Goal: Task Accomplishment & Management: Use online tool/utility

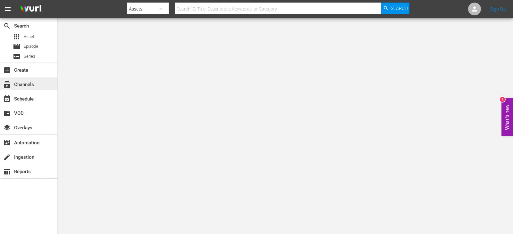
click at [35, 85] on div "subscriptions Channels" at bounding box center [18, 84] width 36 height 6
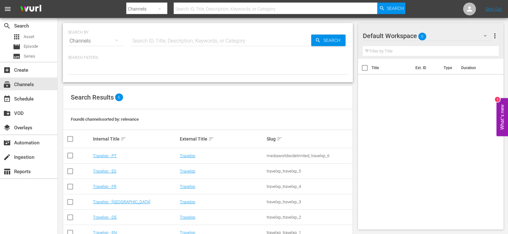
click at [110, 200] on td "Travelxp - [GEOGRAPHIC_DATA]" at bounding box center [135, 202] width 87 height 15
click at [107, 205] on td "Travelxp - [GEOGRAPHIC_DATA]" at bounding box center [135, 202] width 87 height 15
click at [107, 204] on link "Travelxp - [GEOGRAPHIC_DATA]" at bounding box center [121, 202] width 57 height 5
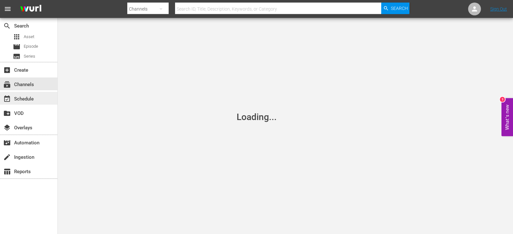
click at [38, 101] on div "event_available Schedule" at bounding box center [28, 98] width 57 height 13
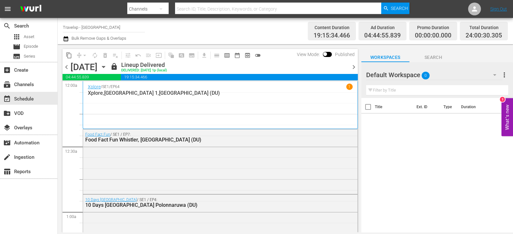
click at [354, 67] on span "chevron_right" at bounding box center [354, 67] width 8 height 8
click at [353, 69] on span "chevron_right" at bounding box center [354, 67] width 8 height 8
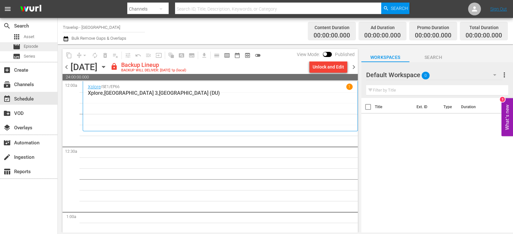
click at [39, 45] on div "movie Episode" at bounding box center [28, 46] width 57 height 9
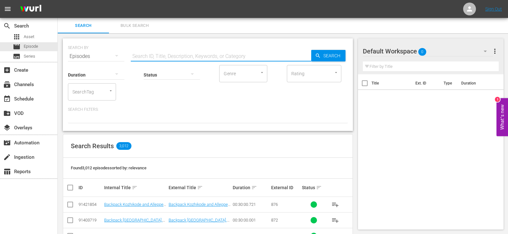
click at [143, 55] on input "text" at bounding box center [221, 56] width 181 height 15
drag, startPoint x: 152, startPoint y: 53, endPoint x: 107, endPoint y: 61, distance: 46.5
click at [107, 61] on div "SEARCH BY Search By Episodes Search ID, Title, Description, Keywords, or Catego…" at bounding box center [208, 84] width 290 height 93
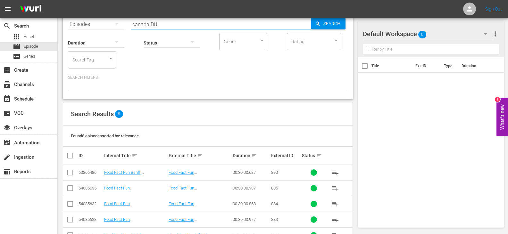
type input "canada DU"
click at [71, 172] on input "checkbox" at bounding box center [70, 174] width 8 height 8
checkbox input "true"
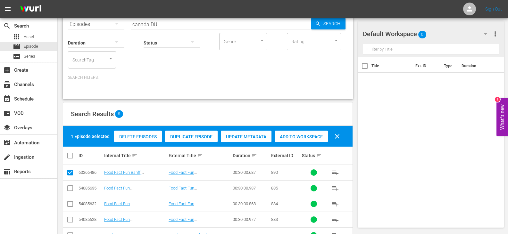
click at [298, 141] on div "Add to Workspace" at bounding box center [301, 137] width 53 height 12
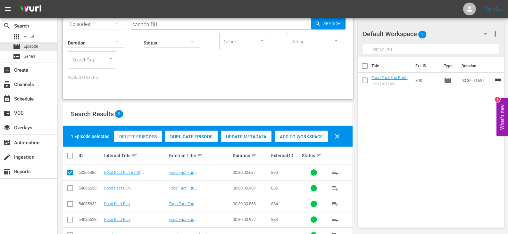
drag, startPoint x: 149, startPoint y: 24, endPoint x: 92, endPoint y: 20, distance: 56.9
click at [92, 20] on div "SEARCH BY Search By Episodes Search ID, Title, Description, Keywords, or Catego…" at bounding box center [208, 20] width 280 height 23
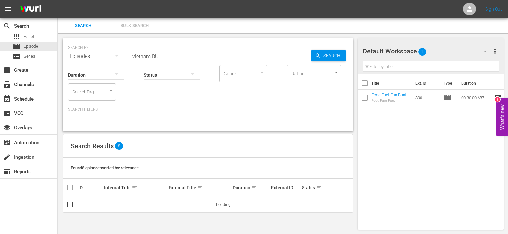
type input "vietnam DU"
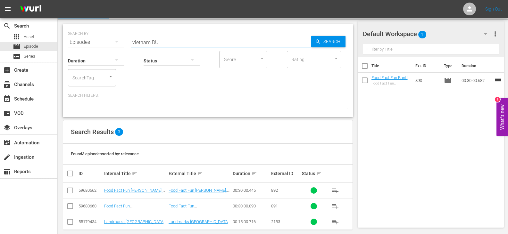
scroll to position [22, 0]
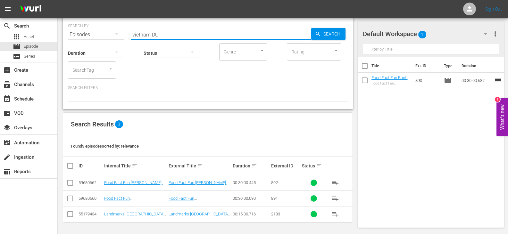
click at [73, 198] on input "checkbox" at bounding box center [70, 200] width 8 height 8
checkbox input "true"
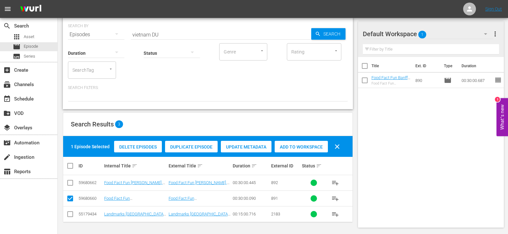
click at [70, 183] on input "checkbox" at bounding box center [70, 185] width 8 height 8
checkbox input "true"
click at [310, 146] on span "Add to Workspace" at bounding box center [301, 147] width 53 height 5
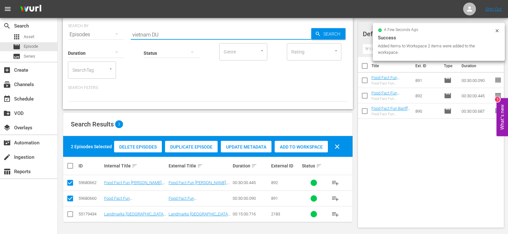
drag, startPoint x: 149, startPoint y: 34, endPoint x: 99, endPoint y: 37, distance: 49.8
click at [99, 37] on div "SEARCH BY Search By Episodes Search ID, Title, Description, Keywords, or Catego…" at bounding box center [208, 30] width 280 height 23
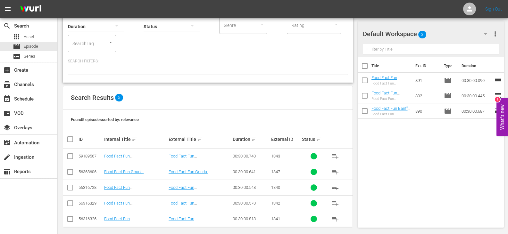
scroll to position [53, 0]
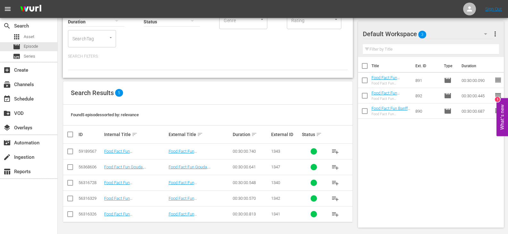
type input "netherland DU"
click at [71, 136] on input "checkbox" at bounding box center [72, 135] width 13 height 8
checkbox input "true"
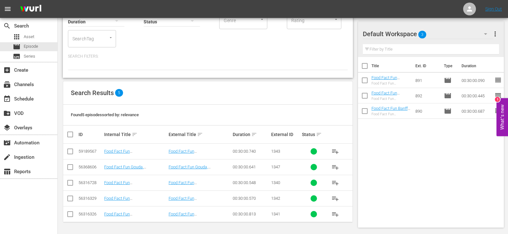
checkbox input "true"
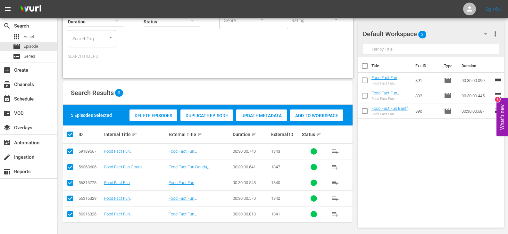
click at [306, 120] on div "Add to Workspace" at bounding box center [316, 116] width 53 height 12
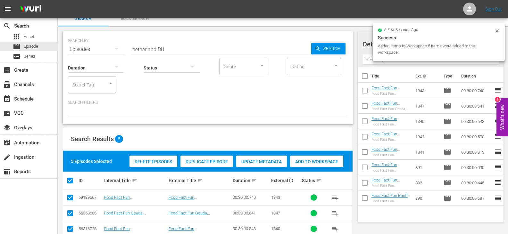
scroll to position [0, 0]
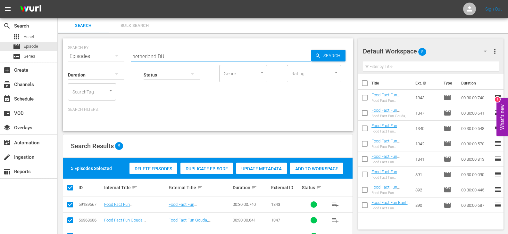
drag, startPoint x: 156, startPoint y: 55, endPoint x: 93, endPoint y: 66, distance: 64.1
click at [93, 66] on div "SEARCH BY Search By Episodes Search ID, Title, Description, Keywords, or Catego…" at bounding box center [208, 84] width 290 height 93
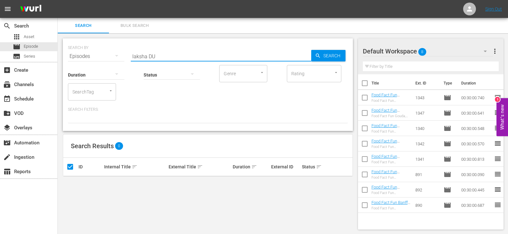
type input "laksha DU"
drag, startPoint x: 164, startPoint y: 56, endPoint x: 86, endPoint y: 54, distance: 78.0
click at [86, 54] on div "SEARCH BY Search By Episodes Search ID, Title, Description, Keywords, or Catego…" at bounding box center [208, 52] width 280 height 23
click at [152, 59] on input "text" at bounding box center [221, 56] width 181 height 15
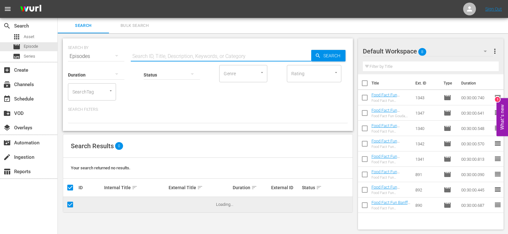
paste input "laksha DU"
click at [154, 55] on input "laksha DU" at bounding box center [221, 56] width 181 height 15
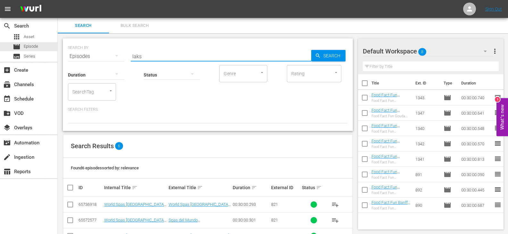
drag, startPoint x: 141, startPoint y: 55, endPoint x: 97, endPoint y: 59, distance: 43.8
click at [97, 59] on div "SEARCH BY Search By Episodes Search ID, Title, Description, Keywords, or Catego…" at bounding box center [208, 84] width 290 height 93
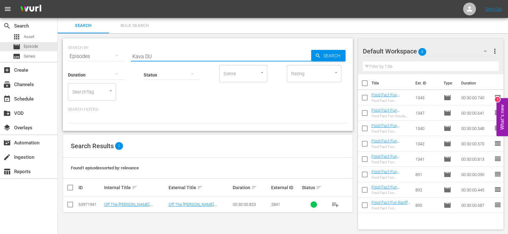
type input "Kava DU"
click at [68, 205] on input "checkbox" at bounding box center [70, 206] width 8 height 8
checkbox input "true"
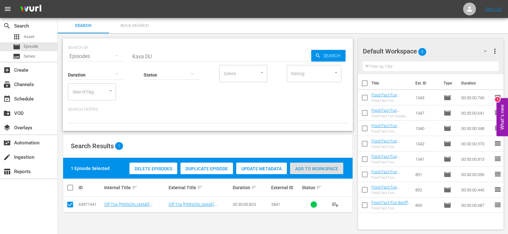
click at [310, 168] on span "Add to Workspace" at bounding box center [316, 168] width 53 height 5
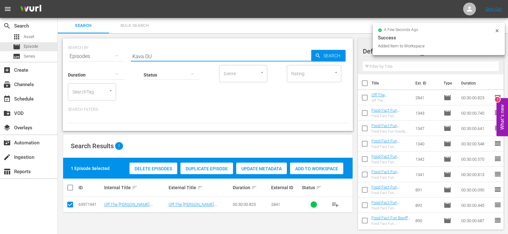
drag, startPoint x: 143, startPoint y: 58, endPoint x: 137, endPoint y: 62, distance: 6.8
click at [137, 62] on input "Kava DU" at bounding box center [221, 56] width 181 height 15
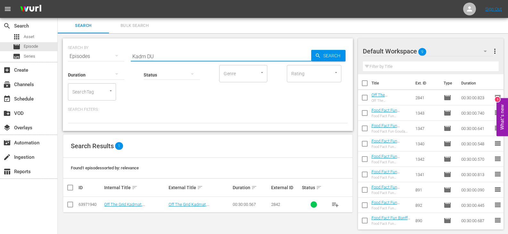
type input "Kadm DU"
click at [71, 205] on input "checkbox" at bounding box center [70, 206] width 8 height 8
checkbox input "true"
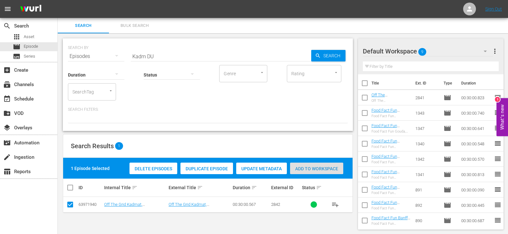
click at [306, 165] on div "Add to Workspace" at bounding box center [316, 169] width 53 height 12
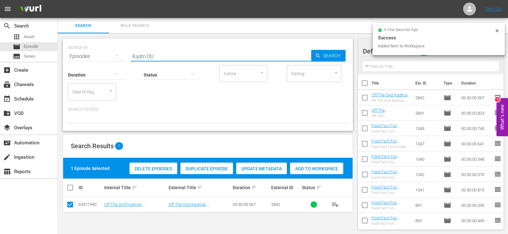
drag, startPoint x: 145, startPoint y: 55, endPoint x: 106, endPoint y: 59, distance: 39.3
click at [106, 59] on div "SEARCH BY Search By Episodes Search ID, Title, Description, Keywords, or Catego…" at bounding box center [208, 52] width 280 height 23
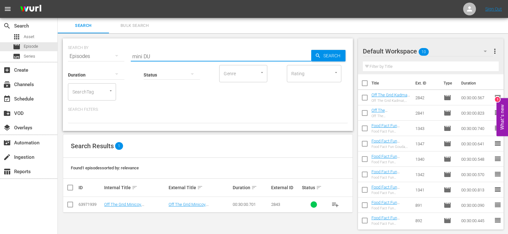
type input "mini DU"
click at [71, 205] on input "checkbox" at bounding box center [70, 206] width 8 height 8
checkbox input "true"
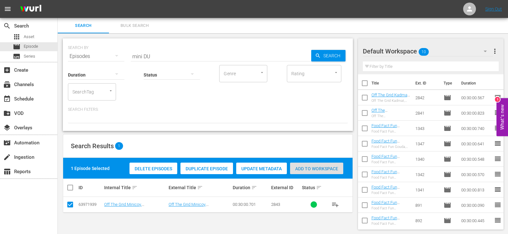
click at [316, 166] on span "Add to Workspace" at bounding box center [316, 168] width 53 height 5
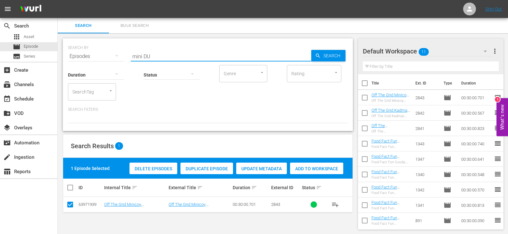
drag, startPoint x: 141, startPoint y: 57, endPoint x: 117, endPoint y: 61, distance: 24.7
click at [117, 61] on div "SEARCH BY Search By Episodes Search ID, Title, Description, Keywords, or Catego…" at bounding box center [208, 84] width 290 height 93
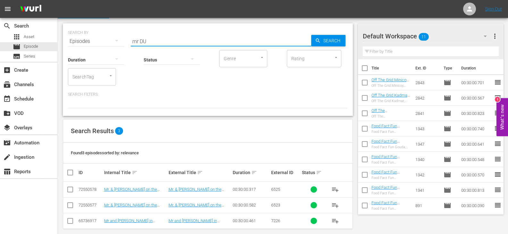
scroll to position [22, 0]
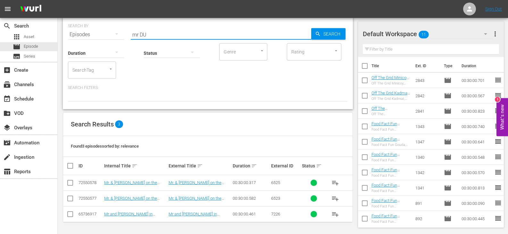
type input "mr DU"
click at [69, 182] on input "checkbox" at bounding box center [70, 185] width 8 height 8
checkbox input "true"
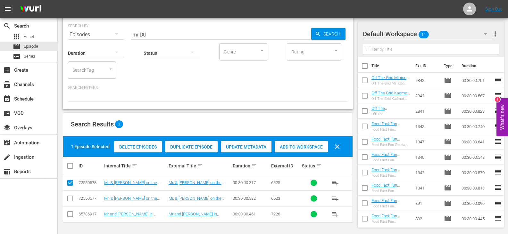
click at [71, 203] on input "checkbox" at bounding box center [70, 200] width 8 height 8
checkbox input "true"
click at [325, 149] on span "Add to Workspace" at bounding box center [301, 147] width 53 height 5
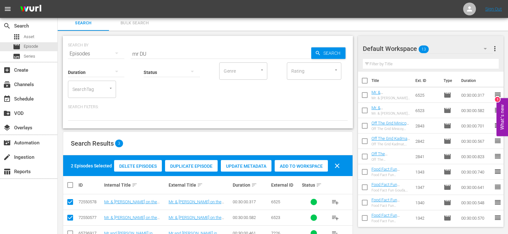
scroll to position [0, 0]
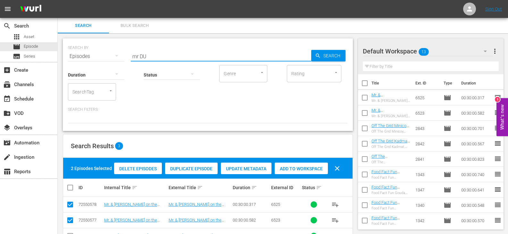
drag, startPoint x: 138, startPoint y: 55, endPoint x: 120, endPoint y: 60, distance: 19.1
click at [120, 60] on div "SEARCH BY Search By Episodes Search ID, Title, Description, Keywords, or Catego…" at bounding box center [208, 84] width 290 height 93
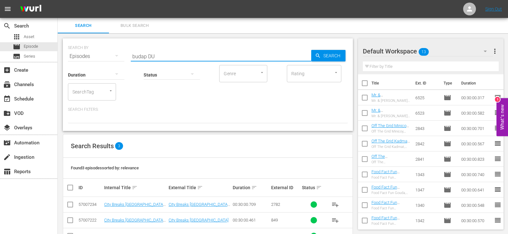
scroll to position [22, 0]
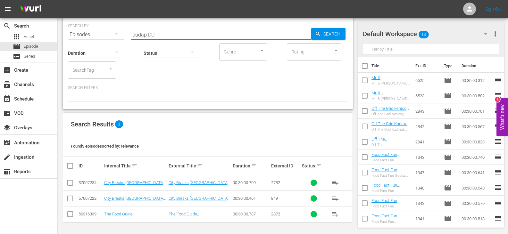
type input "budap DU"
click at [69, 185] on input "checkbox" at bounding box center [70, 185] width 8 height 8
checkbox input "true"
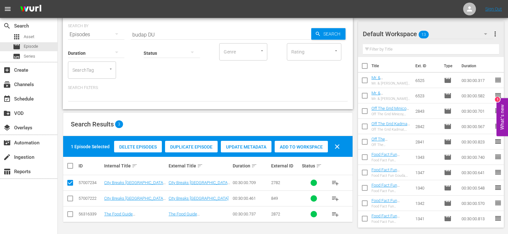
click at [70, 202] on input "checkbox" at bounding box center [70, 200] width 8 height 8
checkbox input "true"
click at [310, 145] on span "Add to Workspace" at bounding box center [301, 147] width 53 height 5
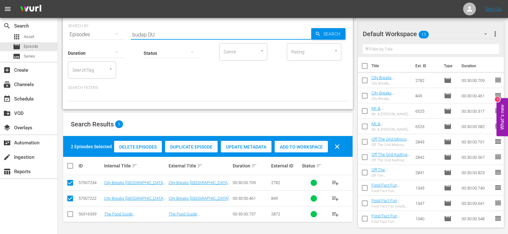
drag, startPoint x: 147, startPoint y: 34, endPoint x: 113, endPoint y: 38, distance: 34.0
click at [113, 38] on div "SEARCH BY Search By Episodes Search ID, Title, Description, Keywords, or Catego…" at bounding box center [208, 63] width 290 height 93
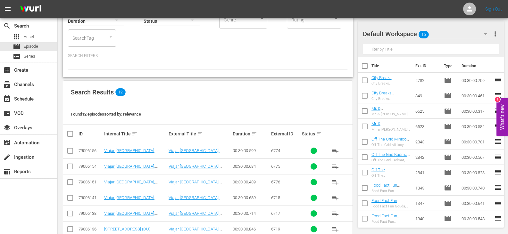
scroll to position [160, 0]
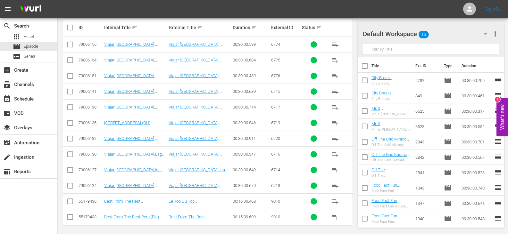
type input "peru DU"
click at [72, 171] on input "checkbox" at bounding box center [70, 172] width 8 height 8
checkbox input "true"
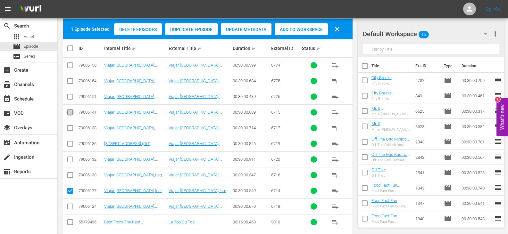
click at [68, 114] on input "checkbox" at bounding box center [70, 114] width 8 height 8
checkbox input "true"
click at [69, 176] on input "checkbox" at bounding box center [70, 177] width 8 height 8
checkbox input "true"
click at [70, 132] on input "checkbox" at bounding box center [70, 130] width 8 height 8
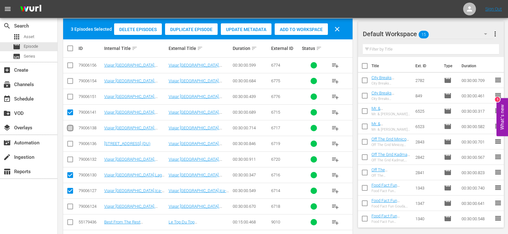
checkbox input "true"
click at [70, 144] on input "checkbox" at bounding box center [70, 145] width 8 height 8
checkbox input "true"
click at [68, 160] on input "checkbox" at bounding box center [70, 161] width 8 height 8
checkbox input "true"
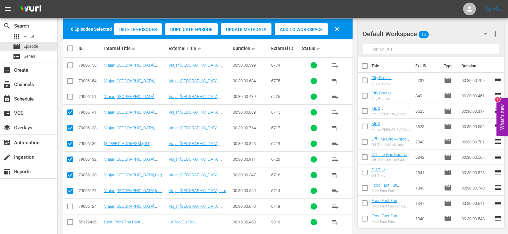
click at [69, 206] on input "checkbox" at bounding box center [70, 208] width 8 height 8
checkbox input "true"
click at [295, 24] on div "Add to Workspace" at bounding box center [301, 29] width 53 height 12
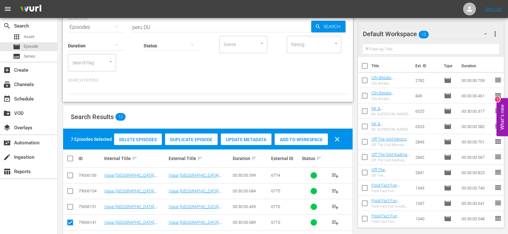
scroll to position [0, 0]
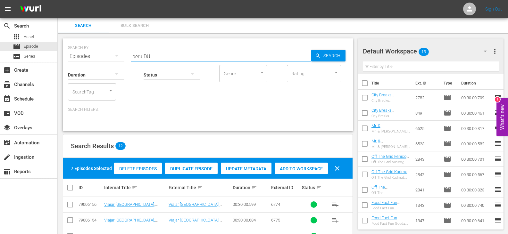
drag, startPoint x: 141, startPoint y: 57, endPoint x: 121, endPoint y: 62, distance: 21.5
click at [121, 62] on div "SEARCH BY Search By Episodes Search ID, Title, Description, Keywords, or Catego…" at bounding box center [208, 84] width 290 height 93
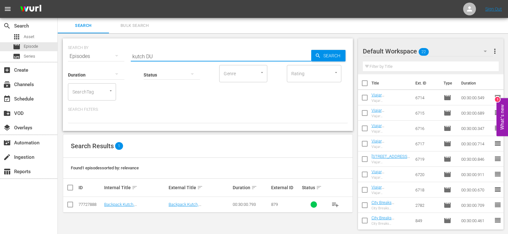
type input "kutch DU"
click at [69, 205] on input "checkbox" at bounding box center [70, 206] width 8 height 8
checkbox input "true"
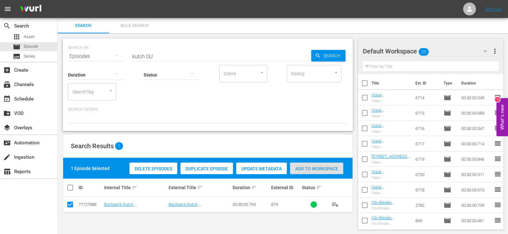
click at [310, 164] on div "Add to Workspace" at bounding box center [316, 169] width 53 height 12
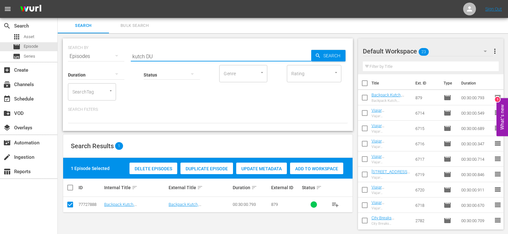
drag, startPoint x: 144, startPoint y: 56, endPoint x: 116, endPoint y: 64, distance: 29.0
click at [116, 64] on div "SEARCH BY Search By Episodes Search ID, Title, Description, Keywords, or Catego…" at bounding box center [208, 84] width 290 height 93
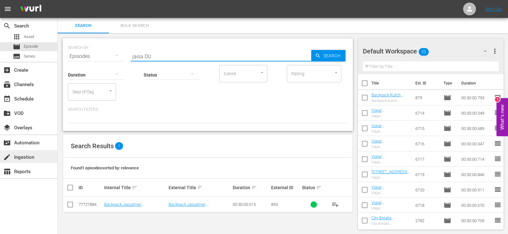
type input "jaisa DU"
drag, startPoint x: 44, startPoint y: 151, endPoint x: 217, endPoint y: 162, distance: 173.9
click at [217, 162] on div "Found 1 episodes sorted by: relevance" at bounding box center [208, 168] width 290 height 21
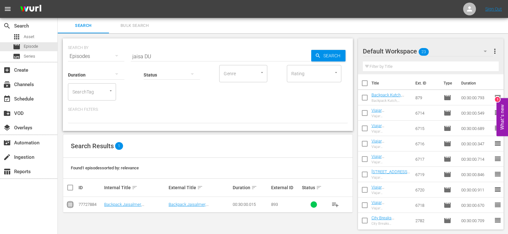
click at [68, 206] on input "checkbox" at bounding box center [70, 206] width 8 height 8
checkbox input "true"
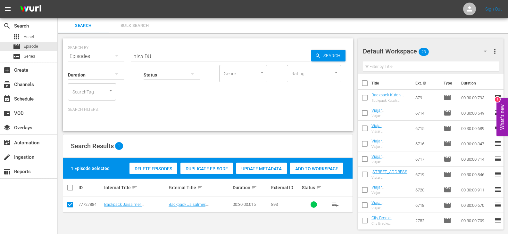
click at [323, 166] on span "Add to Workspace" at bounding box center [316, 168] width 53 height 5
drag, startPoint x: 142, startPoint y: 55, endPoint x: 130, endPoint y: 62, distance: 13.6
click at [130, 62] on div "SEARCH BY Search By Episodes Search ID, Title, Description, Keywords, or Catego…" at bounding box center [208, 52] width 280 height 23
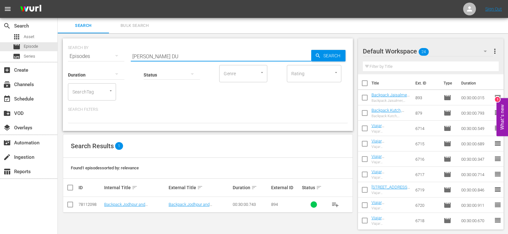
type input "[PERSON_NAME] DU"
click at [66, 204] on input "checkbox" at bounding box center [70, 206] width 8 height 8
checkbox input "true"
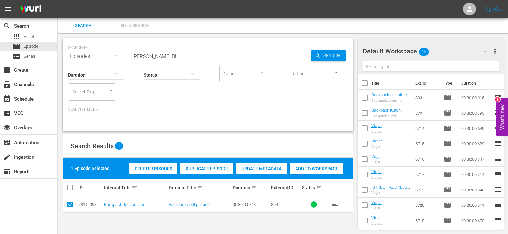
click at [319, 165] on div "Add to Workspace" at bounding box center [316, 169] width 53 height 12
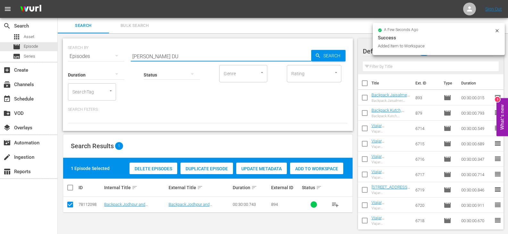
drag, startPoint x: 141, startPoint y: 58, endPoint x: 115, endPoint y: 65, distance: 27.4
click at [115, 65] on div "SEARCH BY Search By Episodes Search ID, Title, Description, Keywords, or Catego…" at bounding box center [208, 84] width 290 height 93
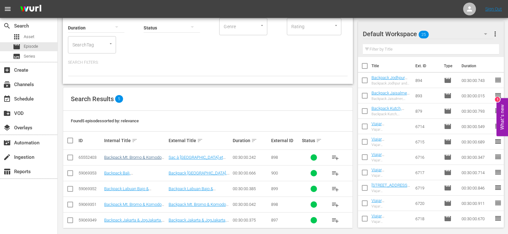
scroll to position [53, 0]
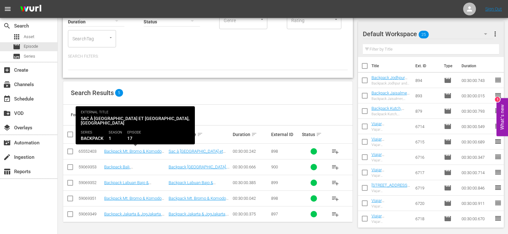
type input "backpack Indo DU"
click at [128, 149] on td "Backpack Mt. Bromo & Komodo National Par, [GEOGRAPHIC_DATA] (FR)" at bounding box center [135, 152] width 64 height 16
click at [128, 153] on link "Backpack Mt. Bromo & Komodo National Par, [GEOGRAPHIC_DATA] (FR)" at bounding box center [132, 156] width 57 height 14
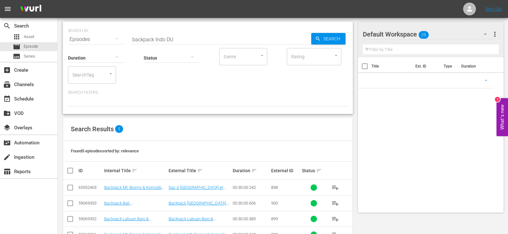
scroll to position [53, 0]
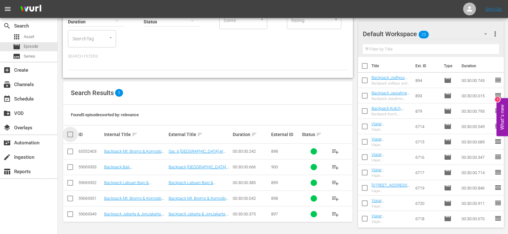
click at [68, 133] on input "checkbox" at bounding box center [72, 135] width 13 height 8
checkbox input "true"
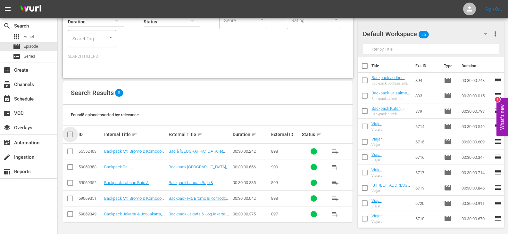
checkbox input "true"
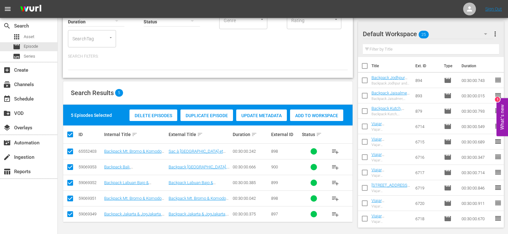
click at [70, 152] on input "checkbox" at bounding box center [70, 153] width 8 height 8
checkbox input "false"
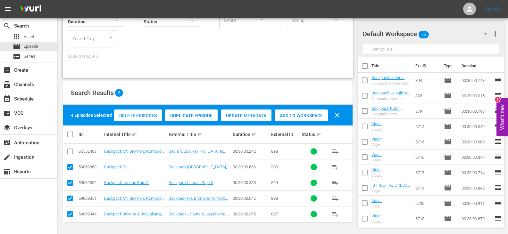
click at [314, 115] on span "Add to Workspace" at bounding box center [301, 115] width 53 height 5
drag, startPoint x: 260, startPoint y: 38, endPoint x: 140, endPoint y: 79, distance: 127.6
click at [140, 79] on div "SEARCH BY Search By Episodes Search ID, Title, Description, Keywords, or Catego…" at bounding box center [208, 107] width 301 height 254
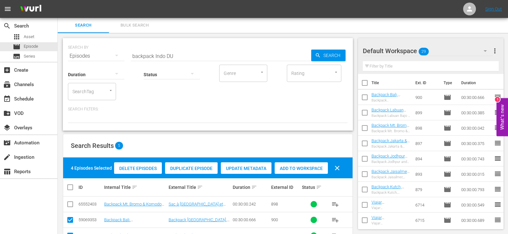
scroll to position [0, 0]
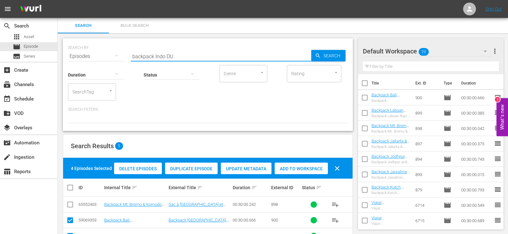
drag, startPoint x: 165, startPoint y: 55, endPoint x: 93, endPoint y: 54, distance: 72.5
click at [93, 54] on div "SEARCH BY Search By Episodes Search ID, Title, Description, Keywords, or Catego…" at bounding box center [208, 52] width 280 height 23
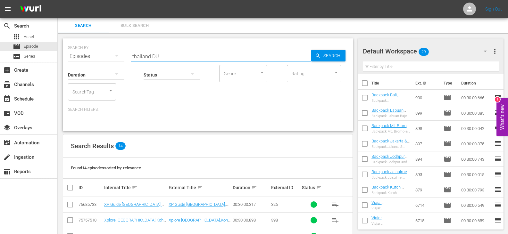
click at [132, 56] on input "thailand DU" at bounding box center [221, 56] width 181 height 15
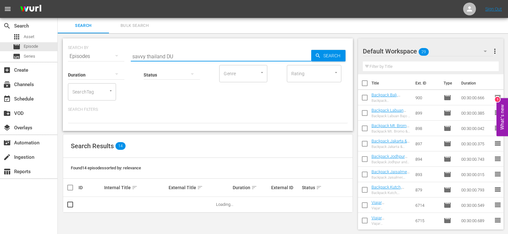
scroll to position [1, 0]
type input "savvy thailand DU"
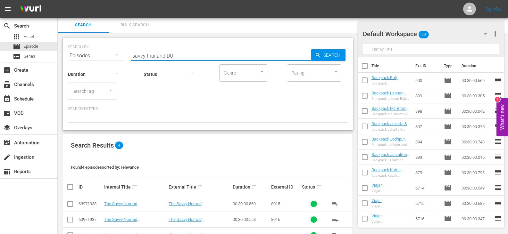
scroll to position [38, 0]
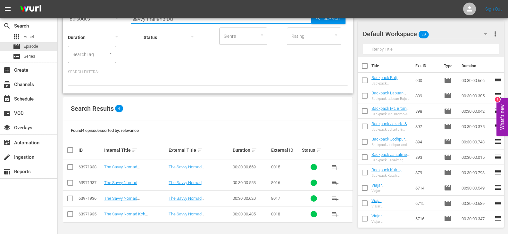
click at [69, 153] on input "checkbox" at bounding box center [72, 151] width 13 height 8
checkbox input "true"
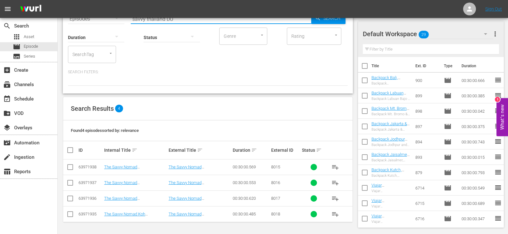
checkbox input "true"
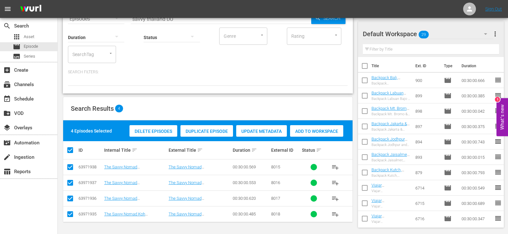
click at [330, 132] on span "Add to Workspace" at bounding box center [316, 131] width 53 height 5
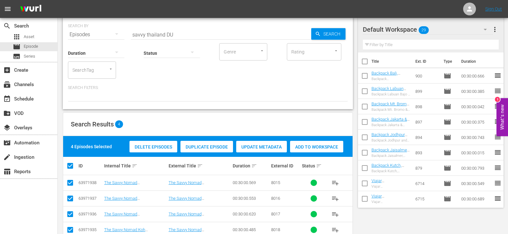
scroll to position [0, 0]
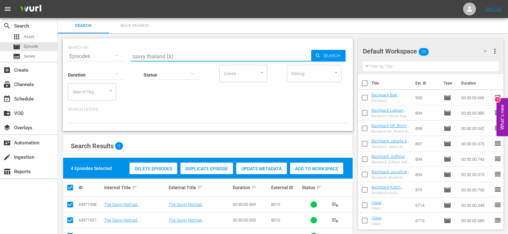
drag, startPoint x: 164, startPoint y: 55, endPoint x: 89, endPoint y: 55, distance: 75.1
click at [89, 55] on div "SEARCH BY Search By Episodes Search ID, Title, Description, Keywords, or Catego…" at bounding box center [208, 52] width 280 height 23
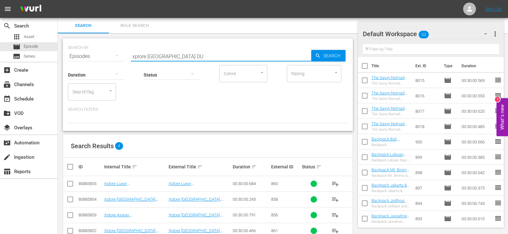
scroll to position [17, 0]
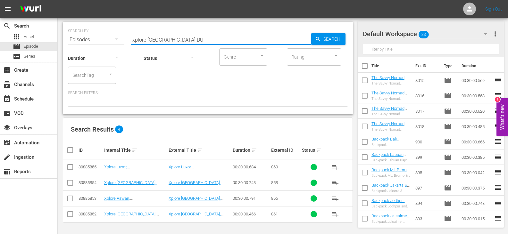
type input "xplore [GEOGRAPHIC_DATA] DU"
click at [74, 153] on input "checkbox" at bounding box center [72, 151] width 13 height 8
checkbox input "true"
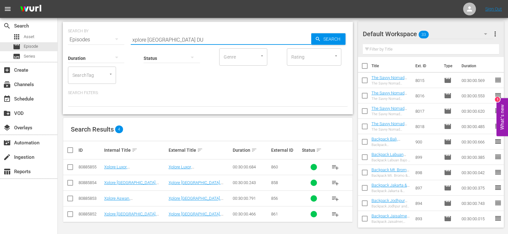
checkbox input "true"
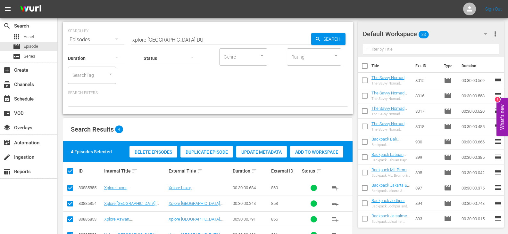
click at [319, 159] on div "Delete Episodes Duplicate Episode Update Metadata Add to Workspace" at bounding box center [236, 152] width 217 height 15
click at [318, 154] on span "Add to Workspace" at bounding box center [316, 152] width 53 height 5
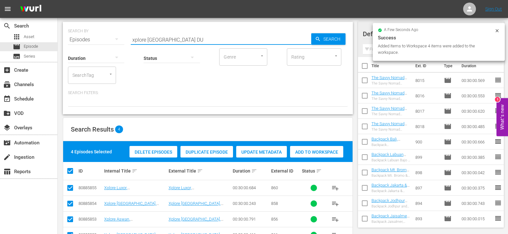
drag, startPoint x: 159, startPoint y: 41, endPoint x: 68, endPoint y: 41, distance: 91.1
click at [68, 41] on div "SEARCH BY Search By Episodes Search ID, Title, Description, Keywords, or Catego…" at bounding box center [208, 35] width 280 height 23
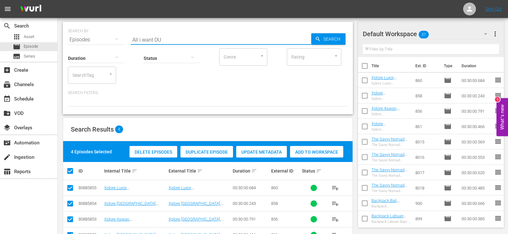
scroll to position [0, 0]
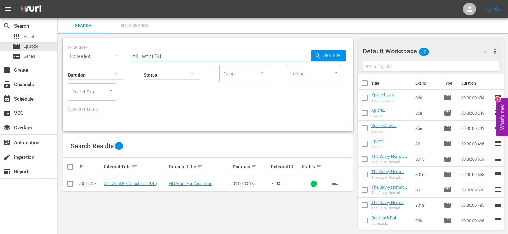
type input "All i want DU"
click at [71, 187] on input "checkbox" at bounding box center [70, 186] width 8 height 8
checkbox input "true"
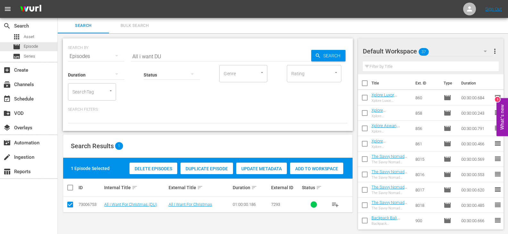
click at [315, 167] on span "Add to Workspace" at bounding box center [316, 168] width 53 height 5
drag, startPoint x: 153, startPoint y: 56, endPoint x: 109, endPoint y: 67, distance: 45.0
click at [109, 67] on div "SEARCH BY Search By Episodes Search ID, Title, Description, Keywords, or Catego…" at bounding box center [208, 84] width 290 height 93
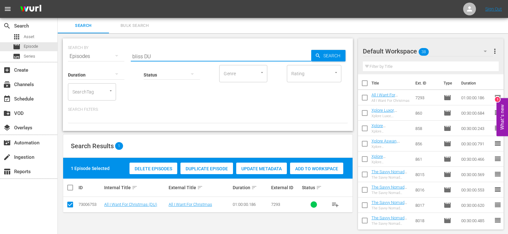
type input "bliss DU"
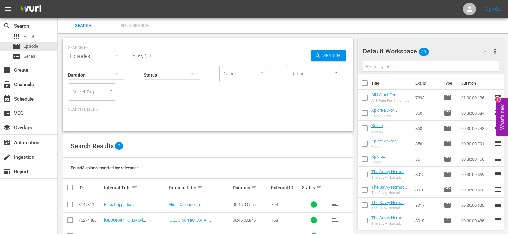
scroll to position [22, 0]
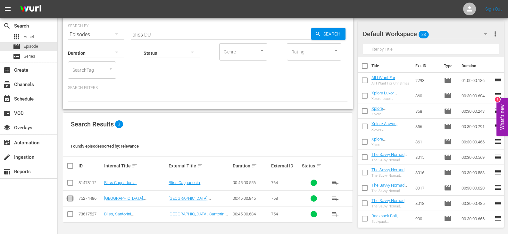
click at [70, 200] on input "checkbox" at bounding box center [70, 200] width 8 height 8
checkbox input "true"
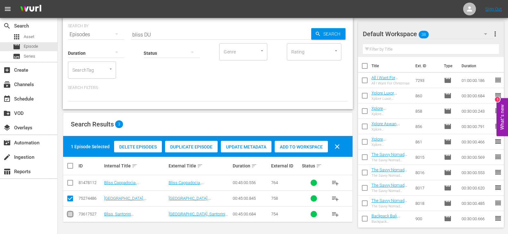
click at [70, 218] on input "checkbox" at bounding box center [70, 216] width 8 height 8
checkbox input "true"
click at [303, 148] on span "Add to Workspace" at bounding box center [301, 147] width 53 height 5
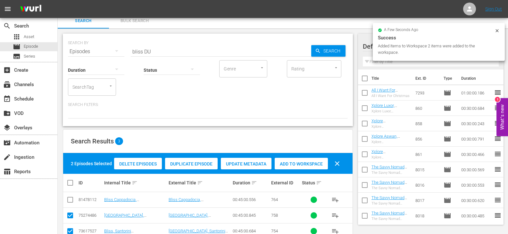
scroll to position [0, 0]
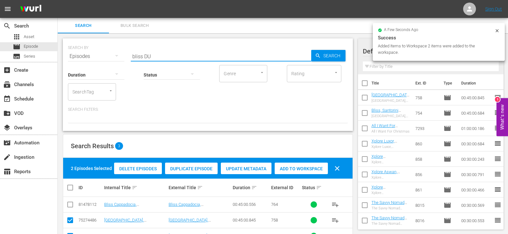
drag, startPoint x: 143, startPoint y: 56, endPoint x: 113, endPoint y: 62, distance: 30.1
click at [113, 62] on div "SEARCH BY Search By Episodes Search ID, Title, Description, Keywords, or Catego…" at bounding box center [208, 84] width 290 height 93
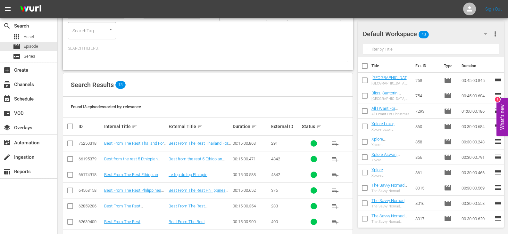
scroll to position [97, 0]
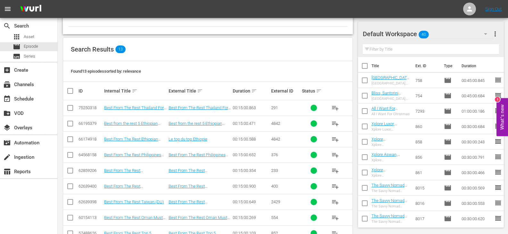
type input "best DU"
click at [70, 202] on input "checkbox" at bounding box center [70, 204] width 8 height 8
checkbox input "true"
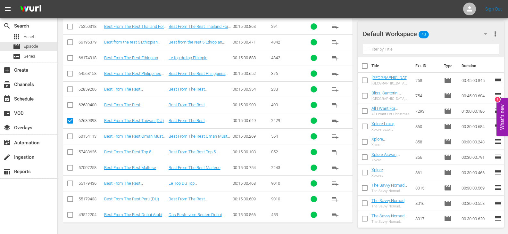
scroll to position [179, 0]
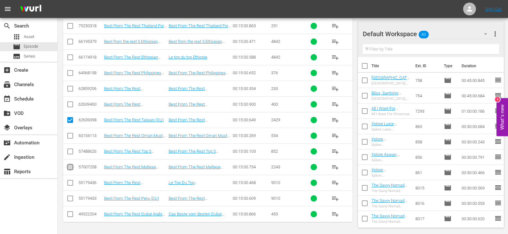
click at [70, 168] on input "checkbox" at bounding box center [70, 169] width 8 height 8
checkbox input "true"
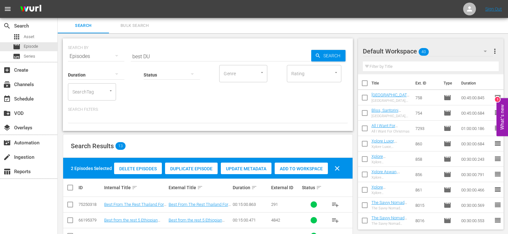
click at [294, 167] on span "Add to Workspace" at bounding box center [301, 168] width 53 height 5
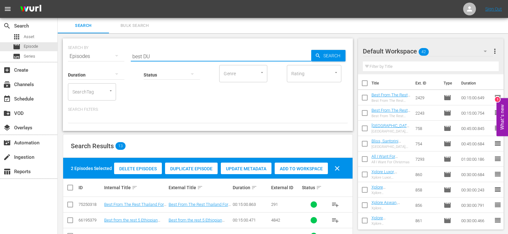
drag, startPoint x: 156, startPoint y: 56, endPoint x: 122, endPoint y: 59, distance: 34.1
click at [122, 59] on div "SEARCH BY Search By Episodes Search ID, Title, Description, Keywords, or Catego…" at bounding box center [208, 52] width 280 height 23
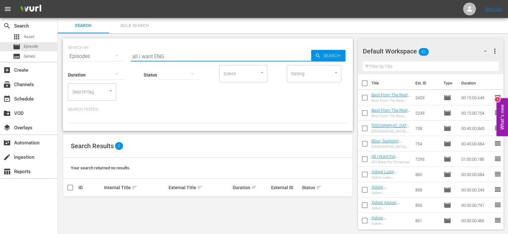
drag, startPoint x: 168, startPoint y: 56, endPoint x: 130, endPoint y: 61, distance: 38.7
click at [130, 61] on div "SEARCH BY Search By Episodes Search ID, Title, Description, Keywords, or Catego…" at bounding box center [208, 52] width 280 height 23
type input "all i want ENG"
